Goal: Task Accomplishment & Management: Use online tool/utility

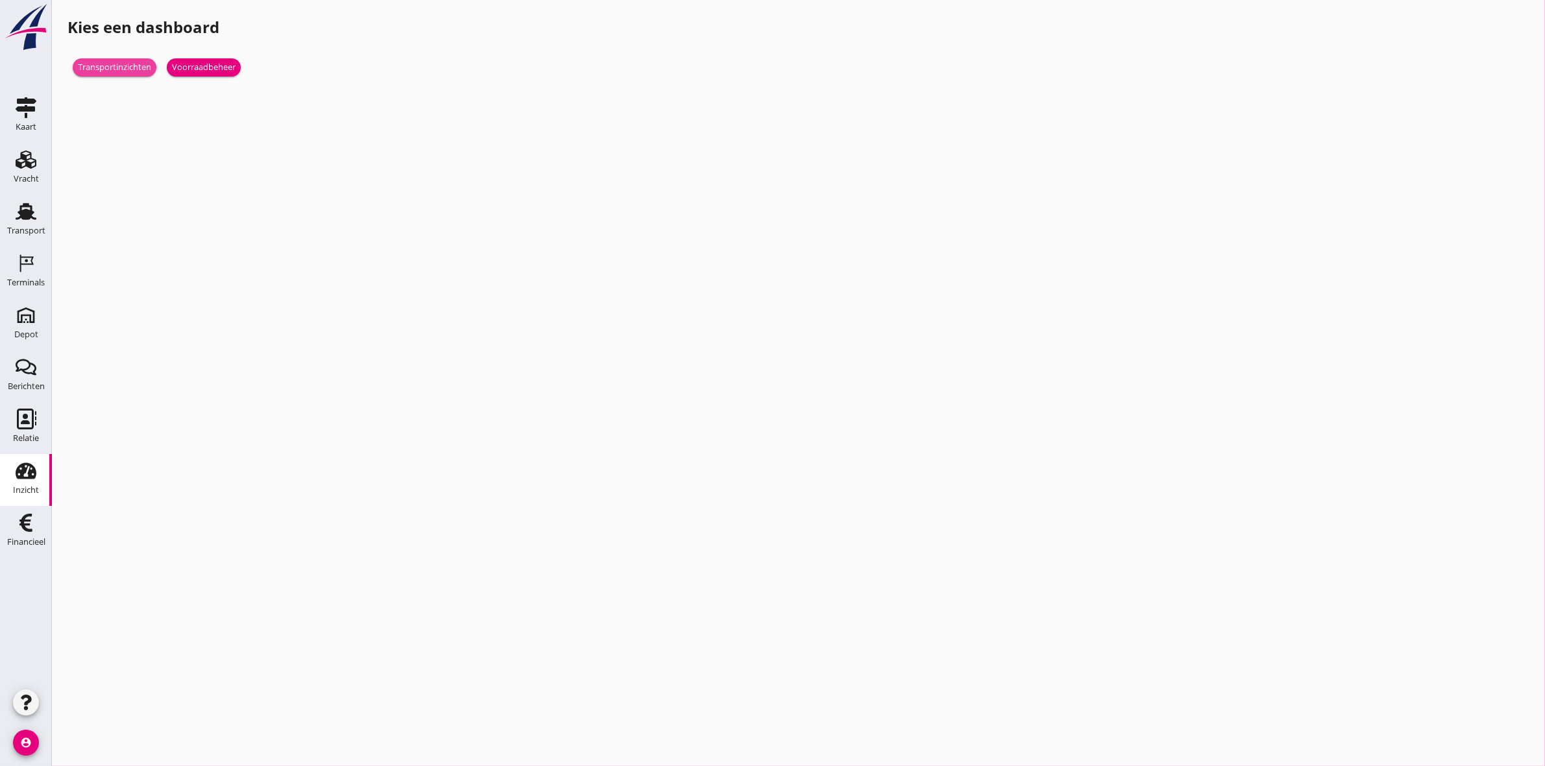
click at [125, 66] on div "Transportinzichten" at bounding box center [114, 67] width 73 height 13
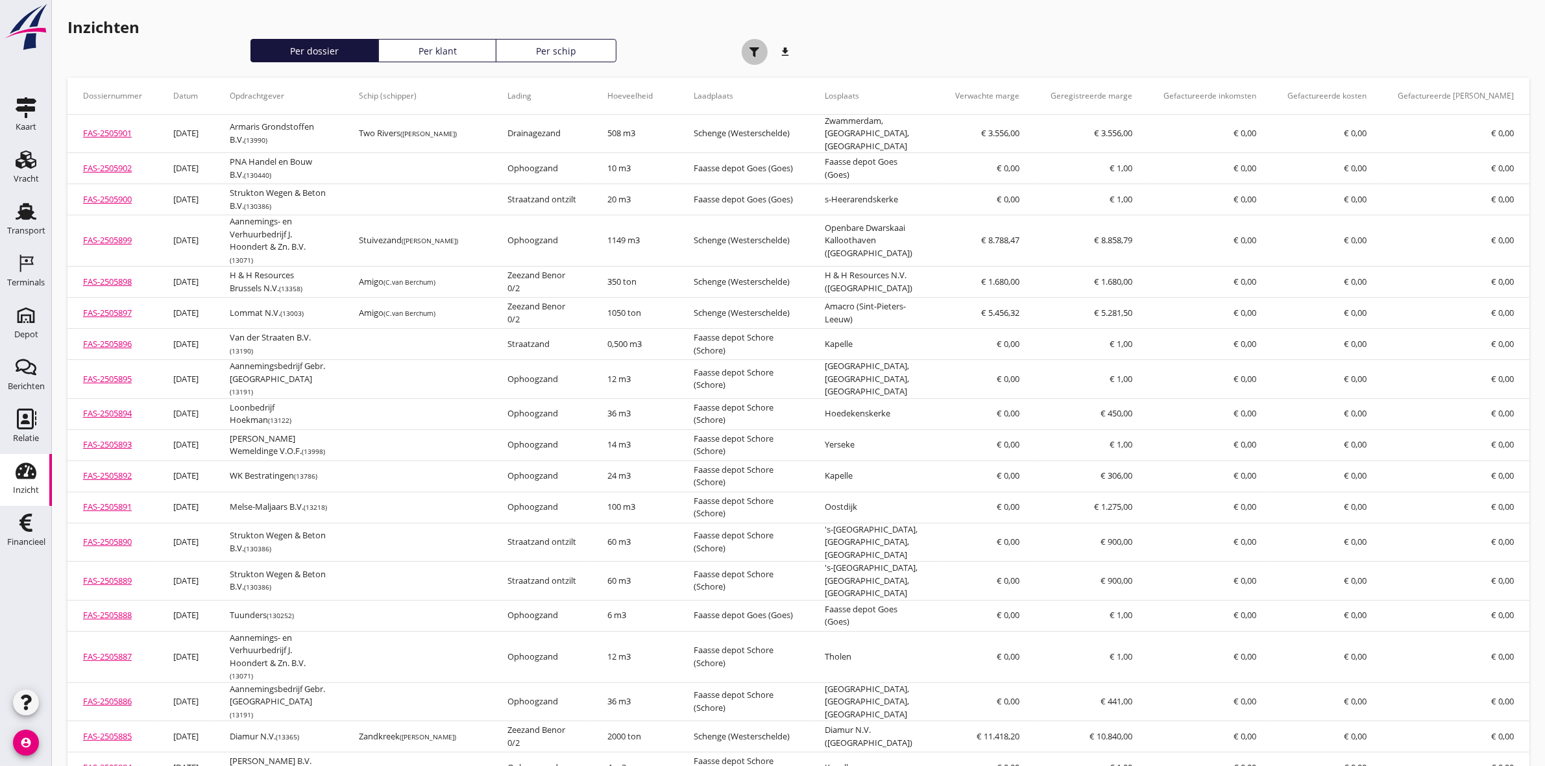
click at [751, 51] on icon "button" at bounding box center [755, 52] width 10 height 10
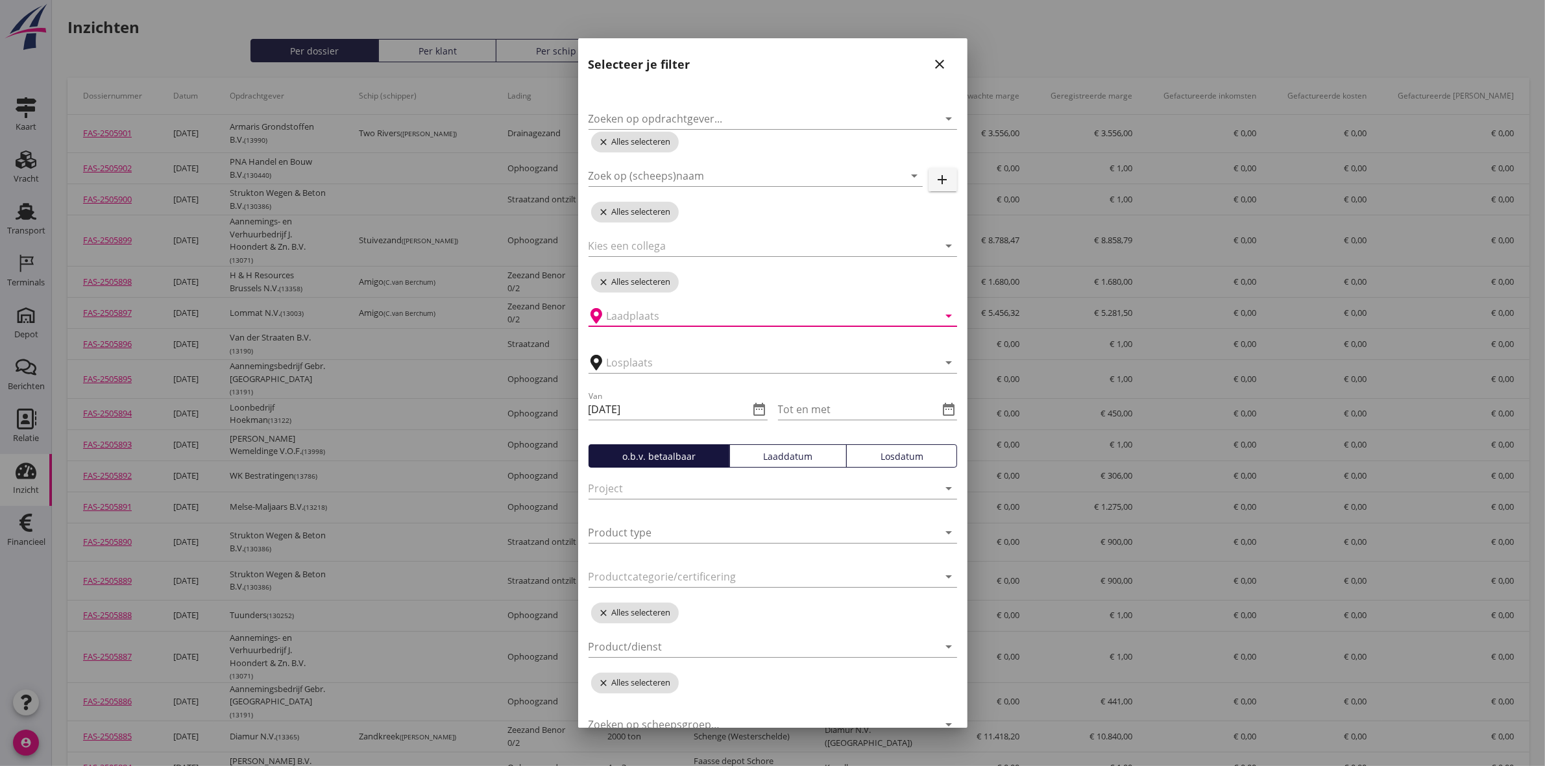
click at [729, 320] on input "text" at bounding box center [764, 316] width 314 height 21
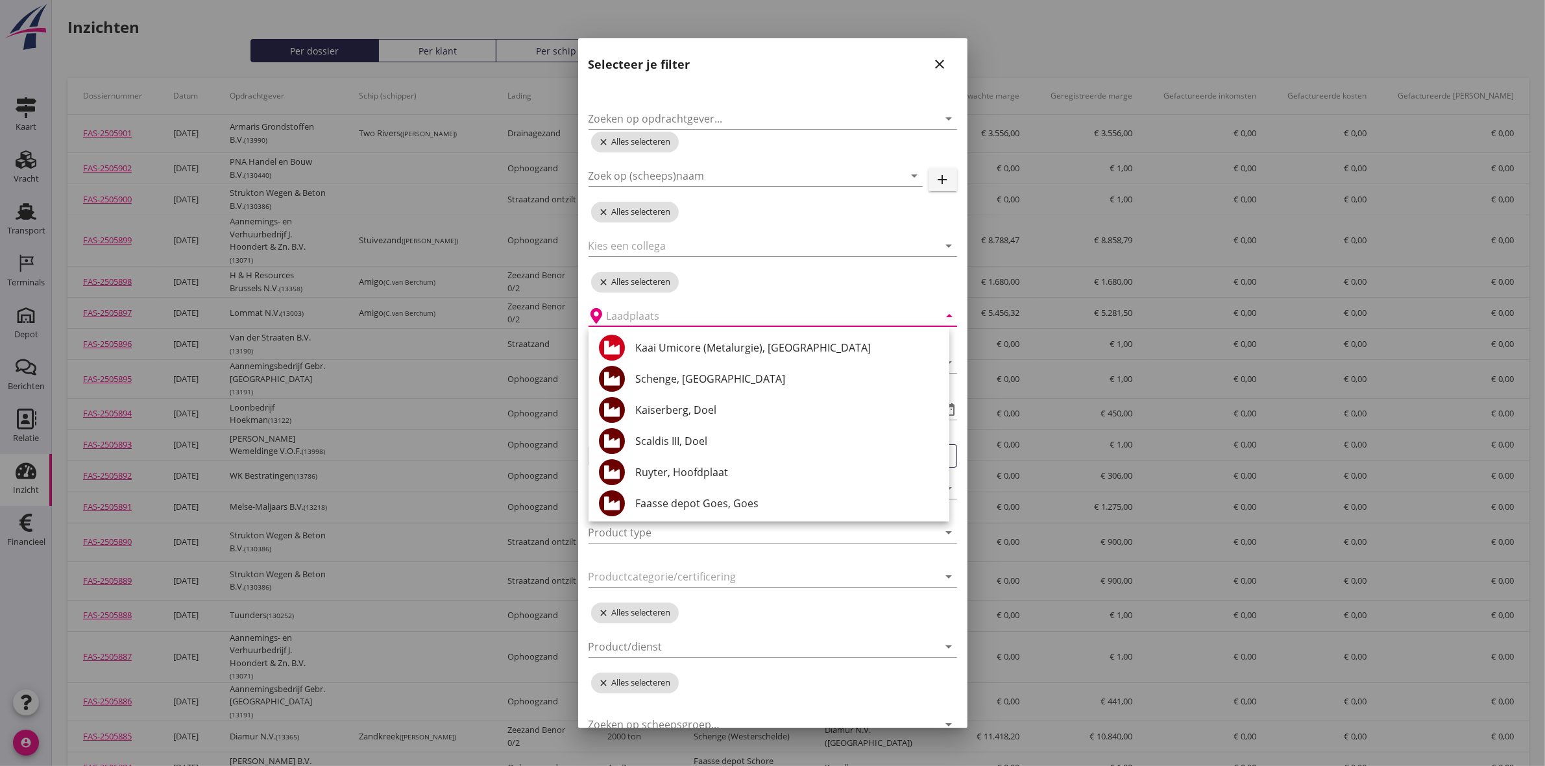
click at [896, 299] on div "arrow_drop_down" at bounding box center [773, 312] width 369 height 29
click at [822, 186] on div "Zoek op (scheeps)naam arrow_drop_down" at bounding box center [756, 175] width 334 height 21
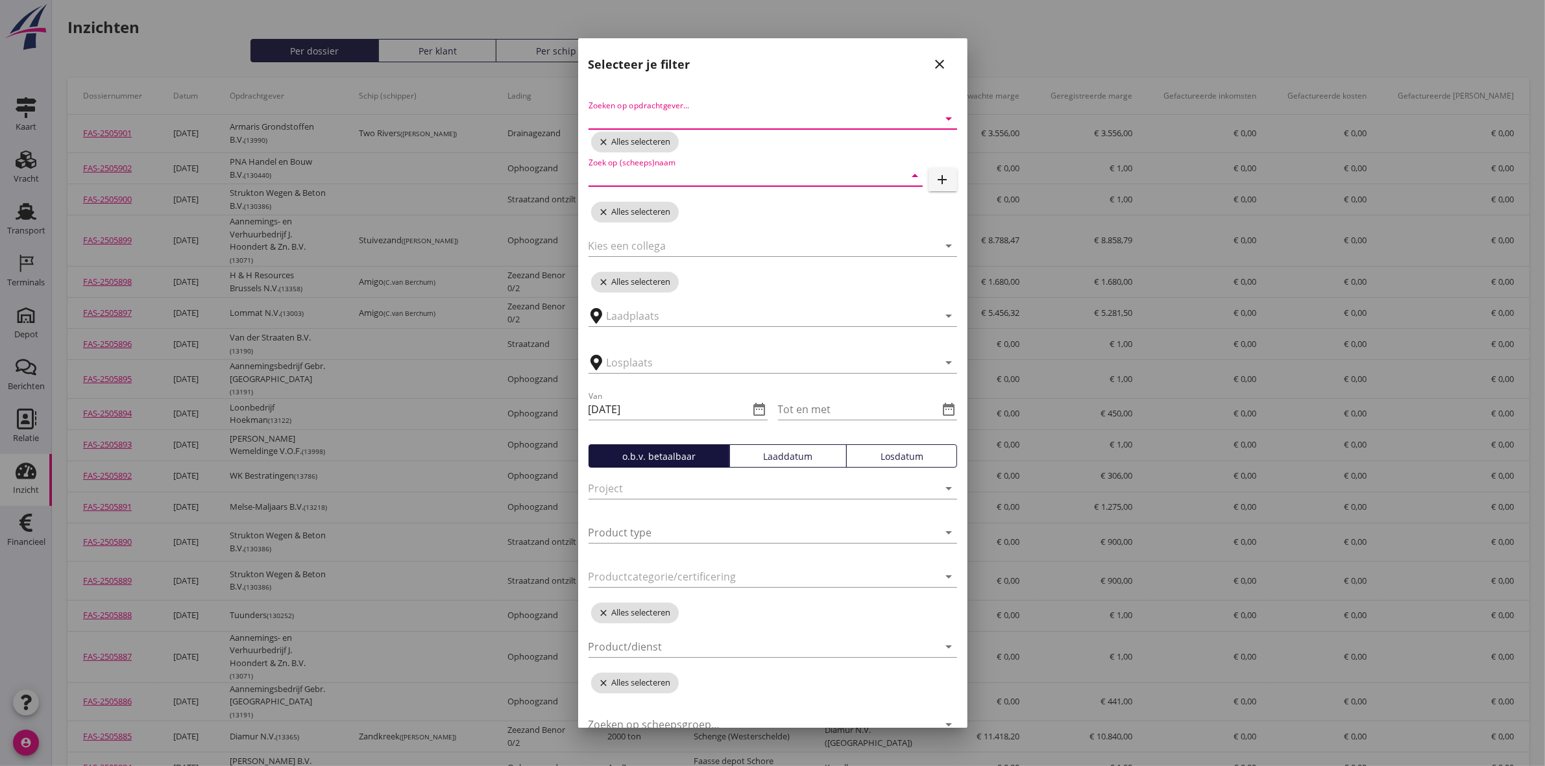
click at [802, 125] on input "Zoeken op opdrachtgever..." at bounding box center [755, 118] width 332 height 21
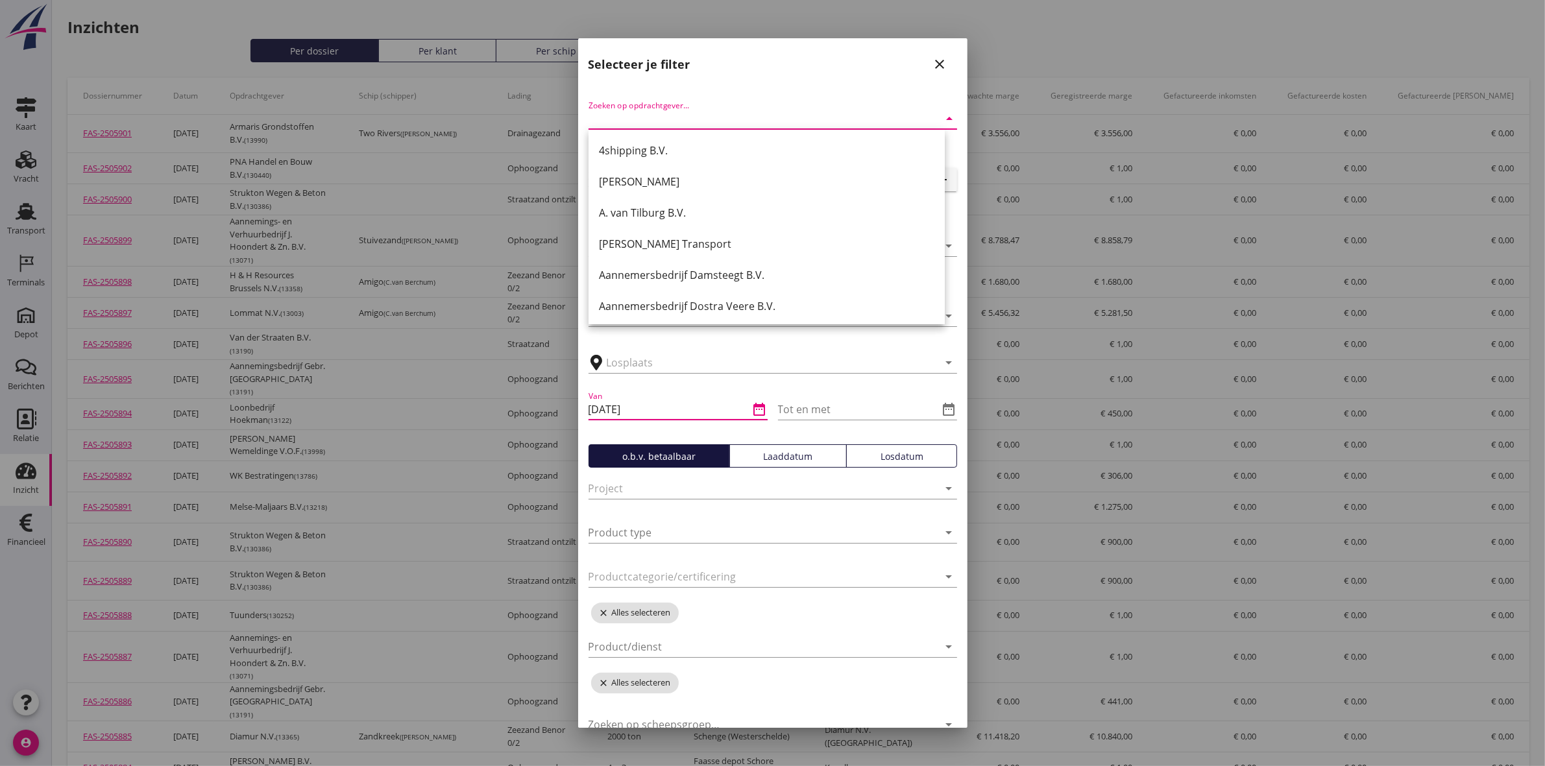
click at [675, 413] on input "[DATE]" at bounding box center [669, 409] width 161 height 21
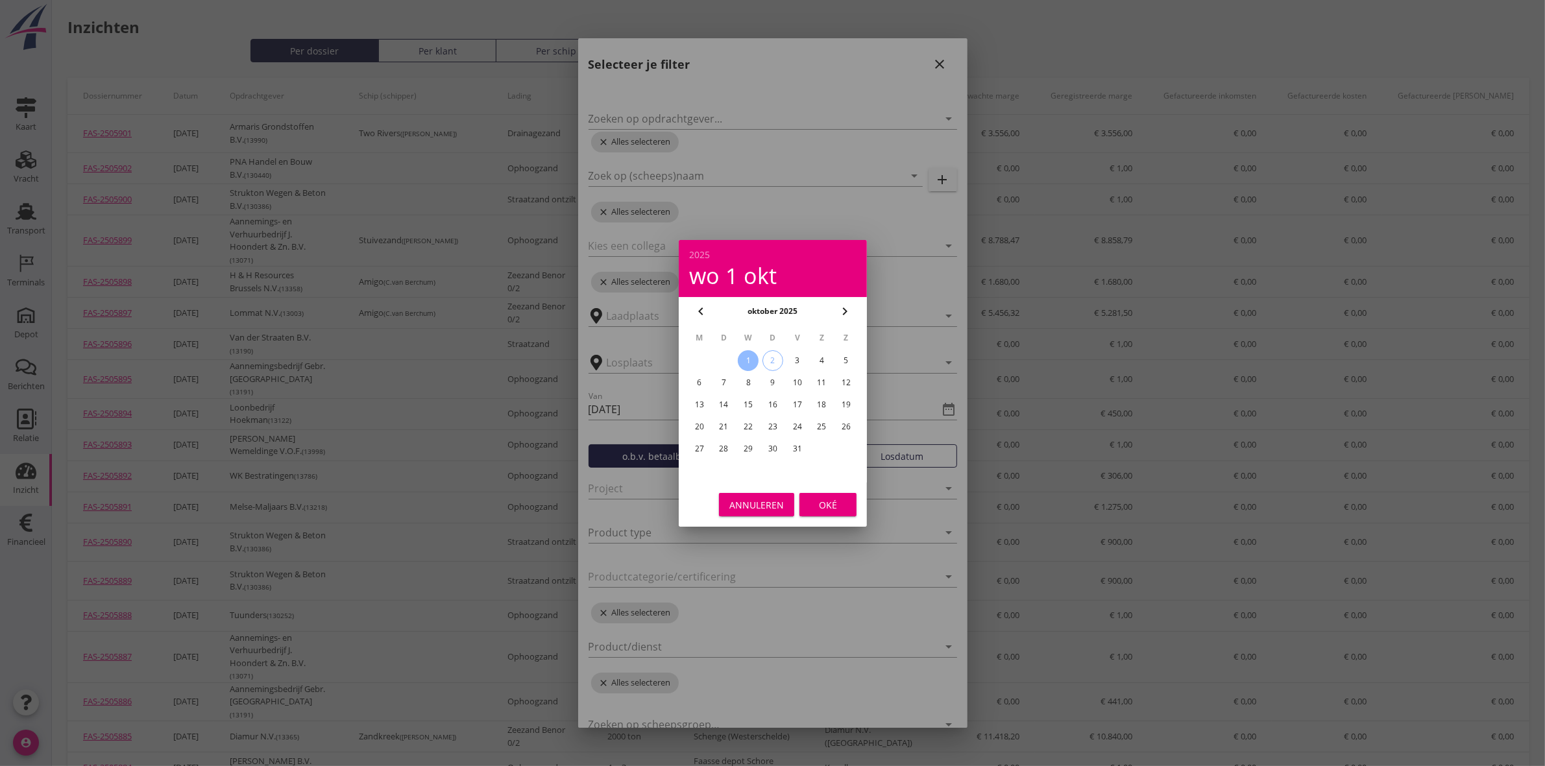
click at [745, 513] on button "Annuleren" at bounding box center [756, 504] width 75 height 23
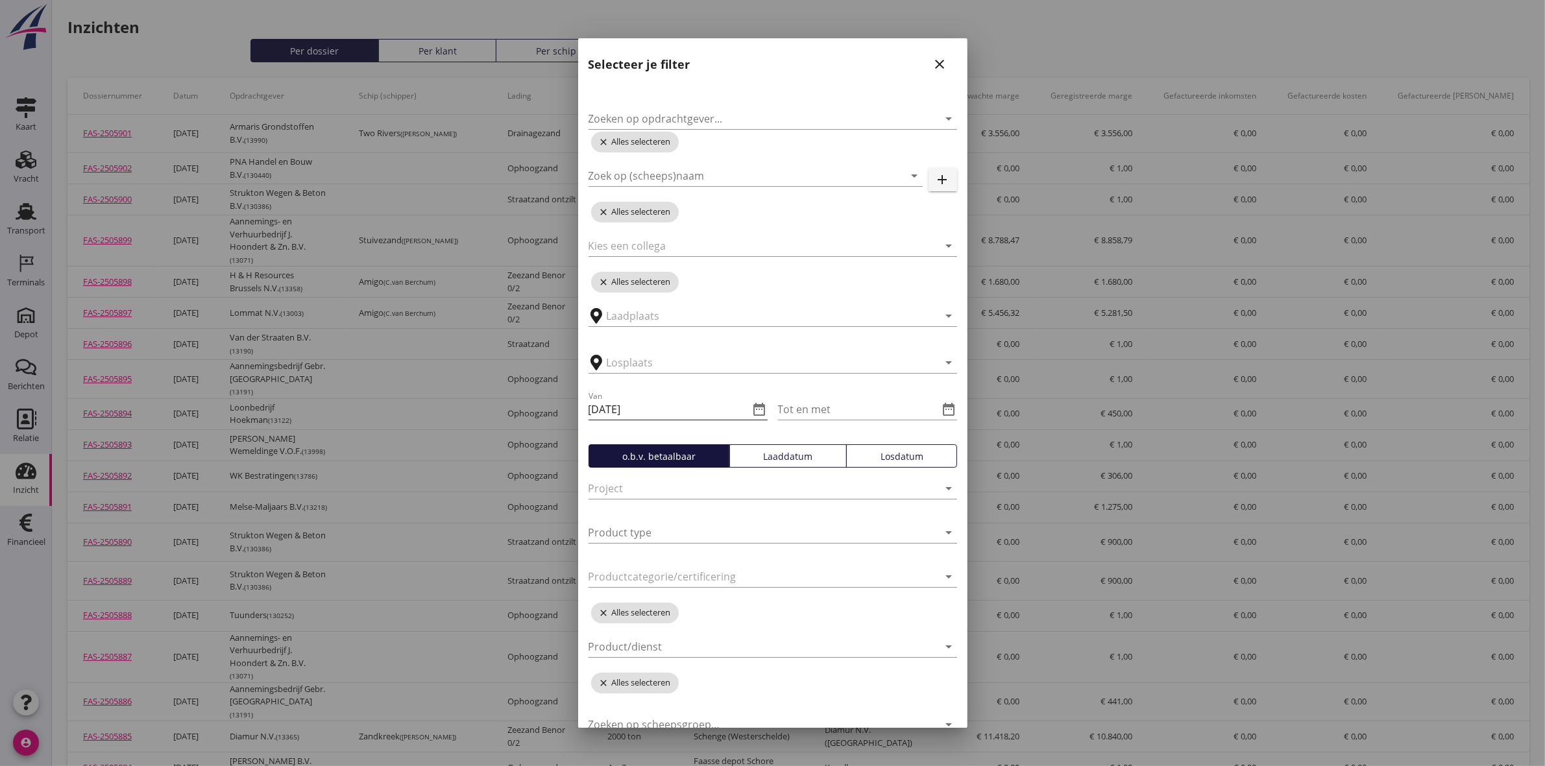
click at [752, 409] on icon "date_range" at bounding box center [760, 410] width 16 height 16
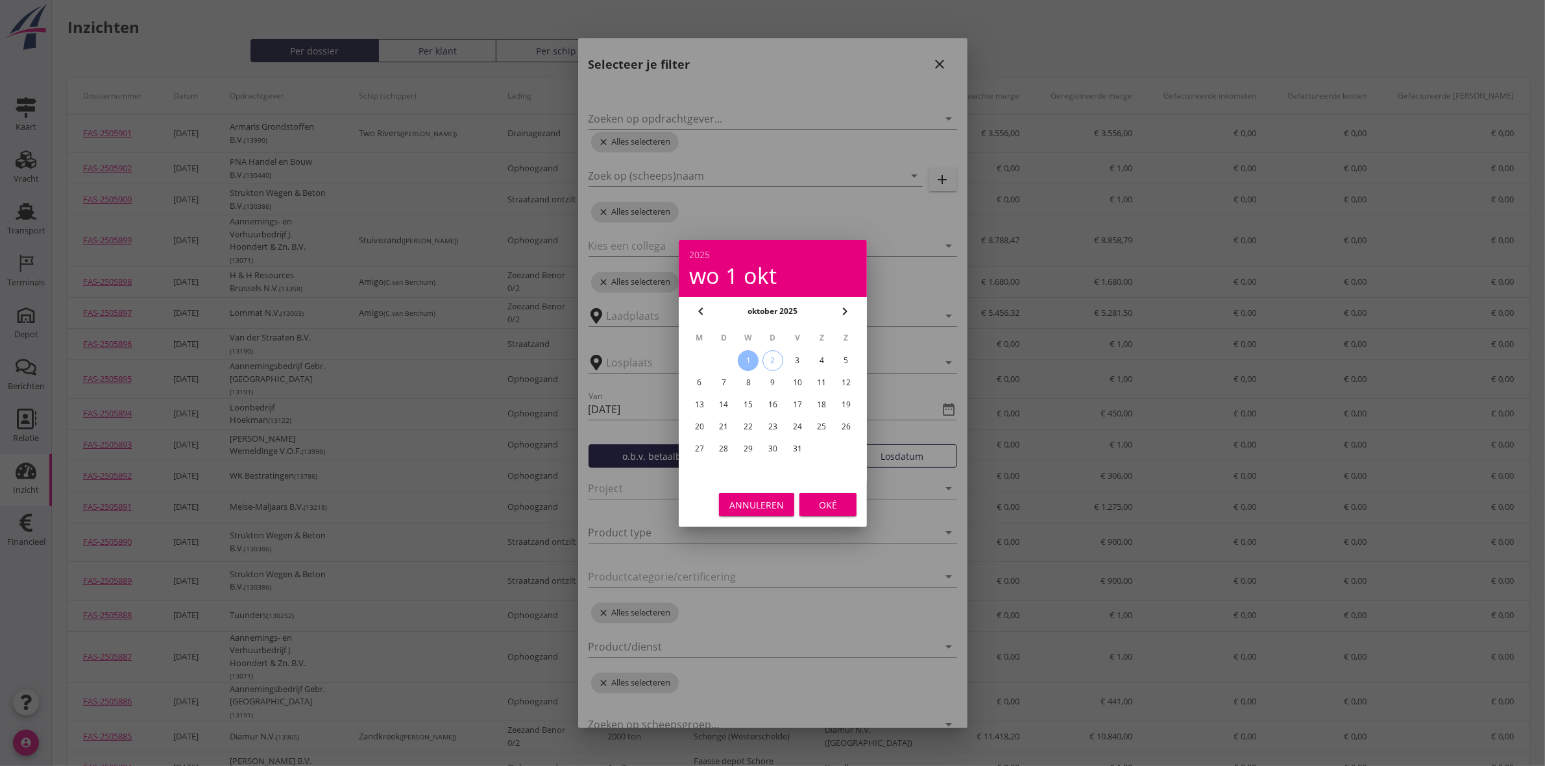
click at [700, 300] on button "chevron_left" at bounding box center [700, 311] width 23 height 23
click at [701, 361] on div "1" at bounding box center [699, 360] width 21 height 21
type input "[DATE]"
click at [842, 502] on div "Oké" at bounding box center [828, 505] width 36 height 14
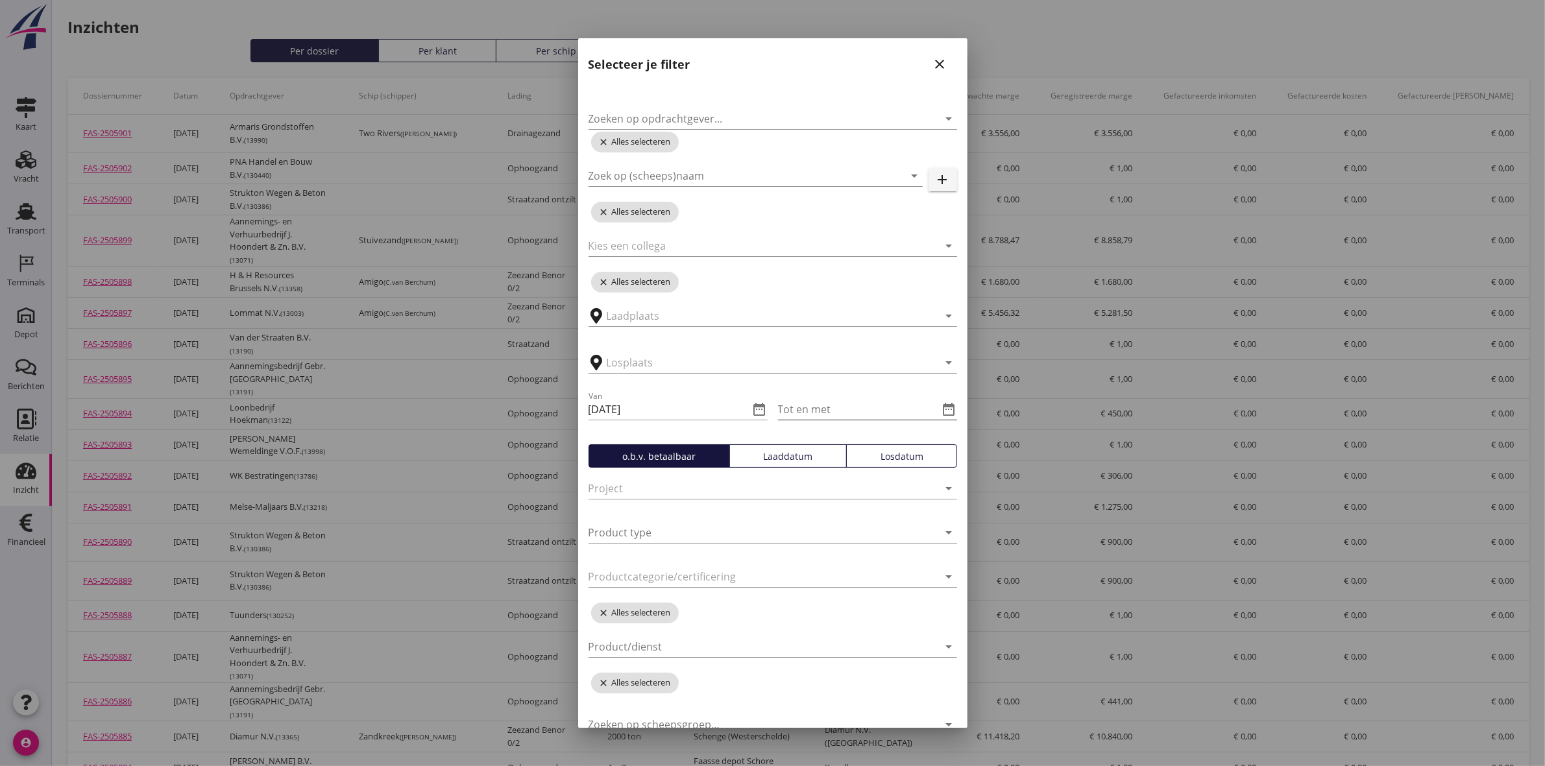
click at [942, 404] on icon "date_range" at bounding box center [950, 410] width 16 height 16
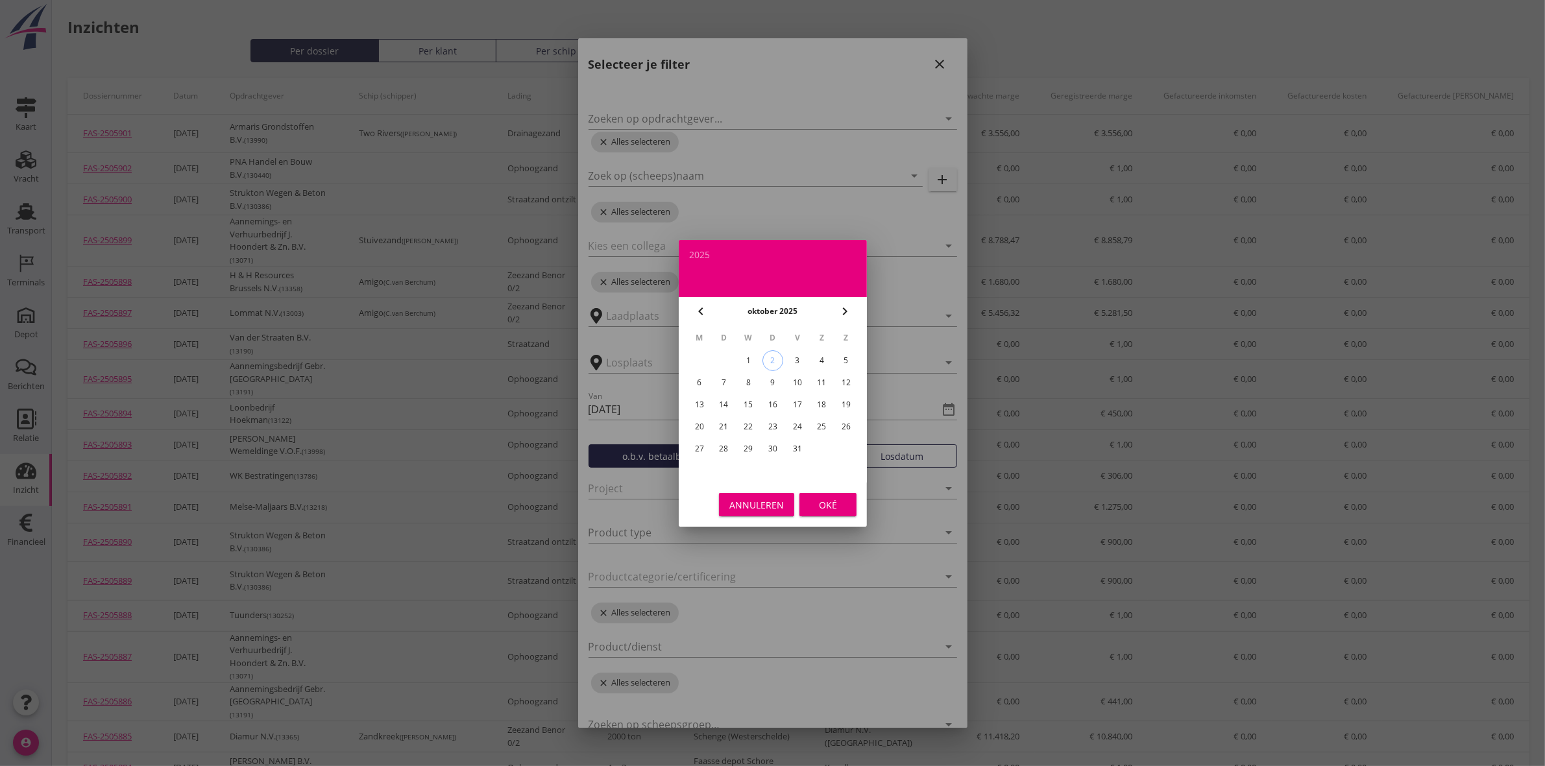
click at [694, 308] on icon "chevron_left" at bounding box center [701, 312] width 16 height 16
click at [718, 445] on div "30" at bounding box center [723, 449] width 21 height 21
type input "[DATE]"
click at [829, 516] on button "Oké" at bounding box center [827, 504] width 57 height 23
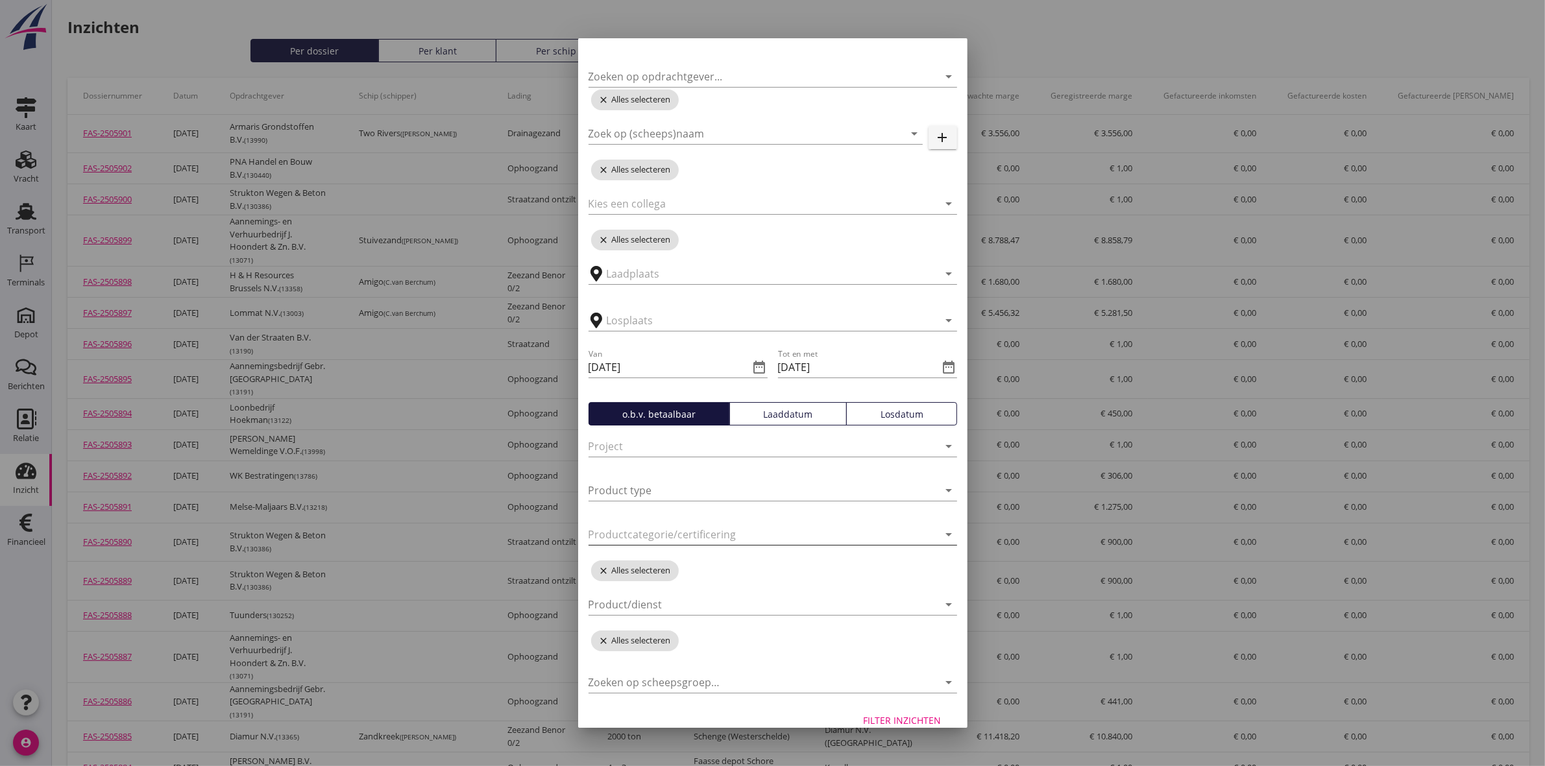
scroll to position [60, 0]
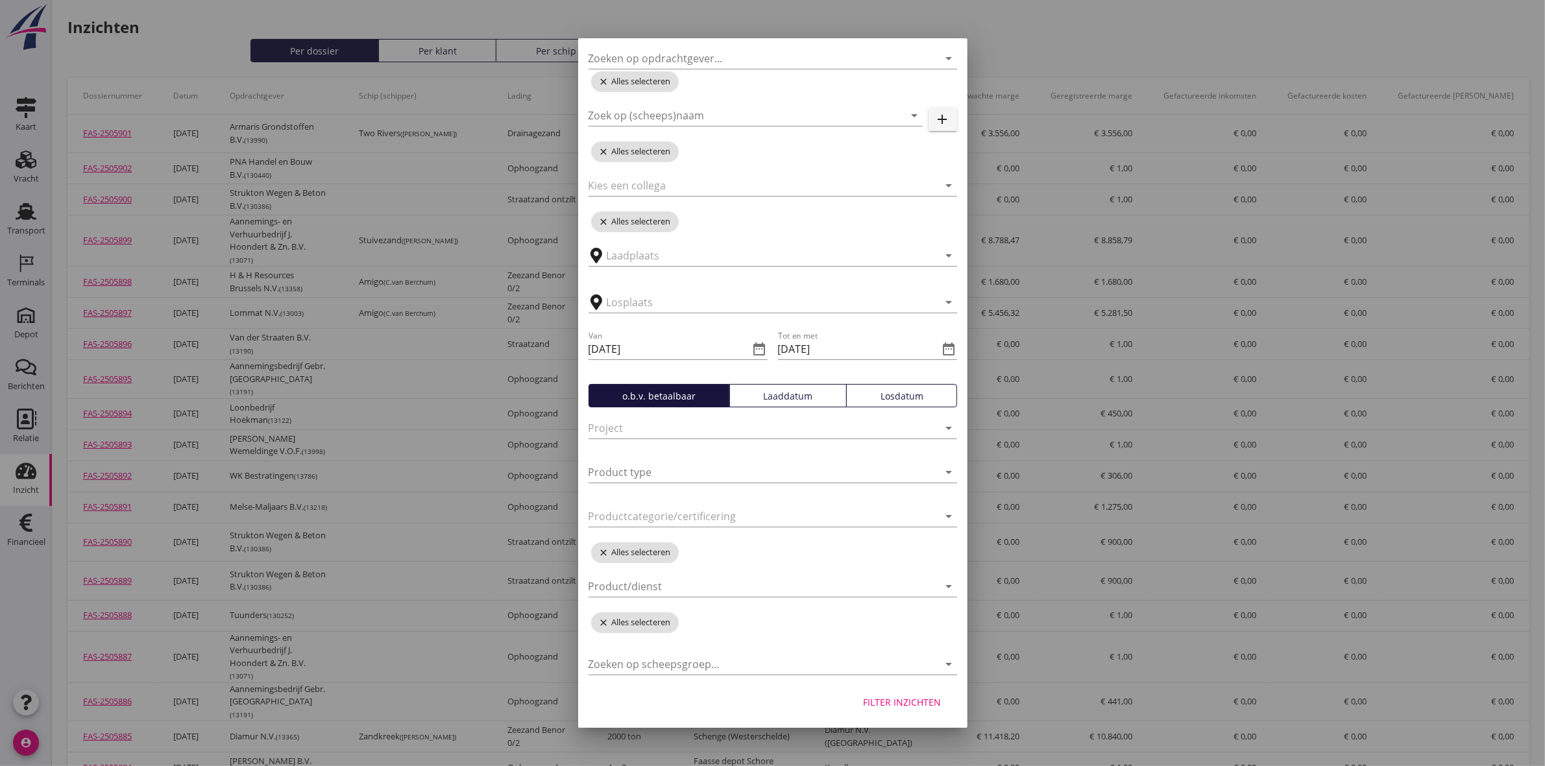
click at [908, 707] on div "Filter inzichten" at bounding box center [903, 703] width 78 height 14
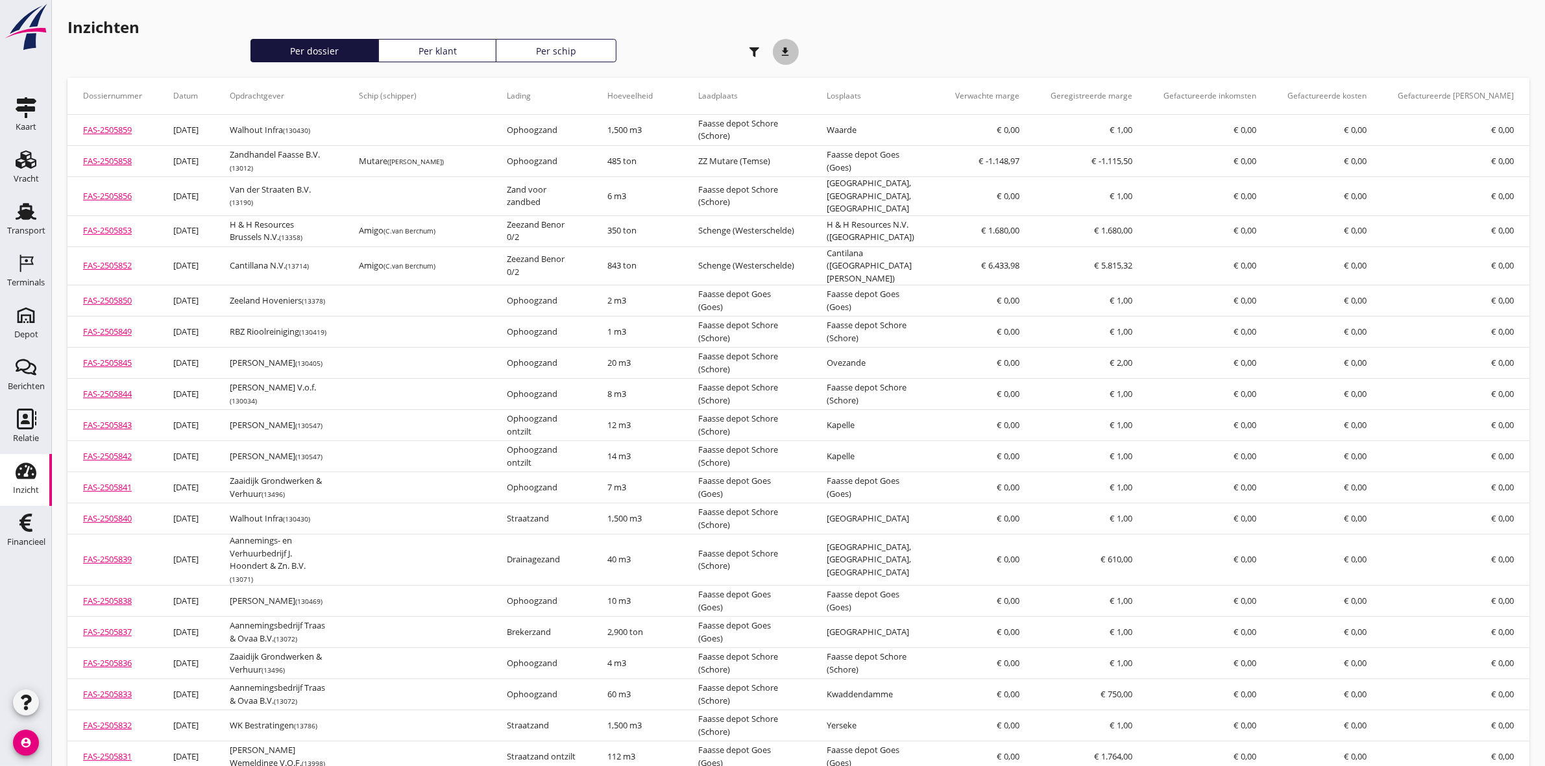
click at [790, 49] on icon "download" at bounding box center [786, 52] width 26 height 26
